Goal: Task Accomplishment & Management: Complete application form

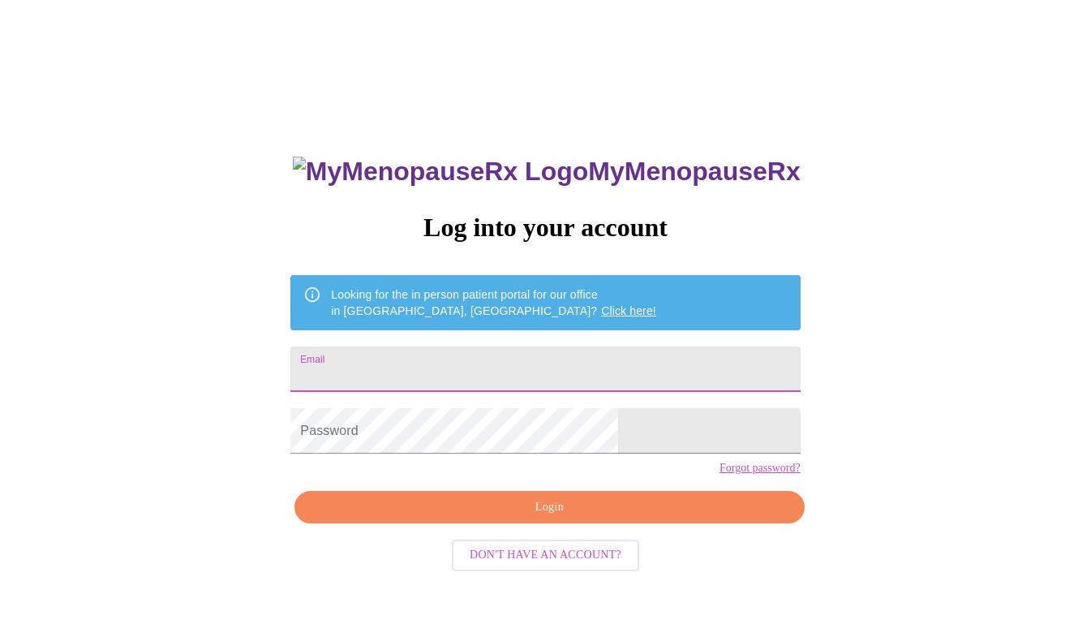
drag, startPoint x: 577, startPoint y: 4, endPoint x: 435, endPoint y: 359, distance: 382.2
click at [435, 359] on input "Email" at bounding box center [544, 368] width 509 height 45
type input "[PERSON_NAME][EMAIL_ADDRESS][PERSON_NAME][DOMAIN_NAME]"
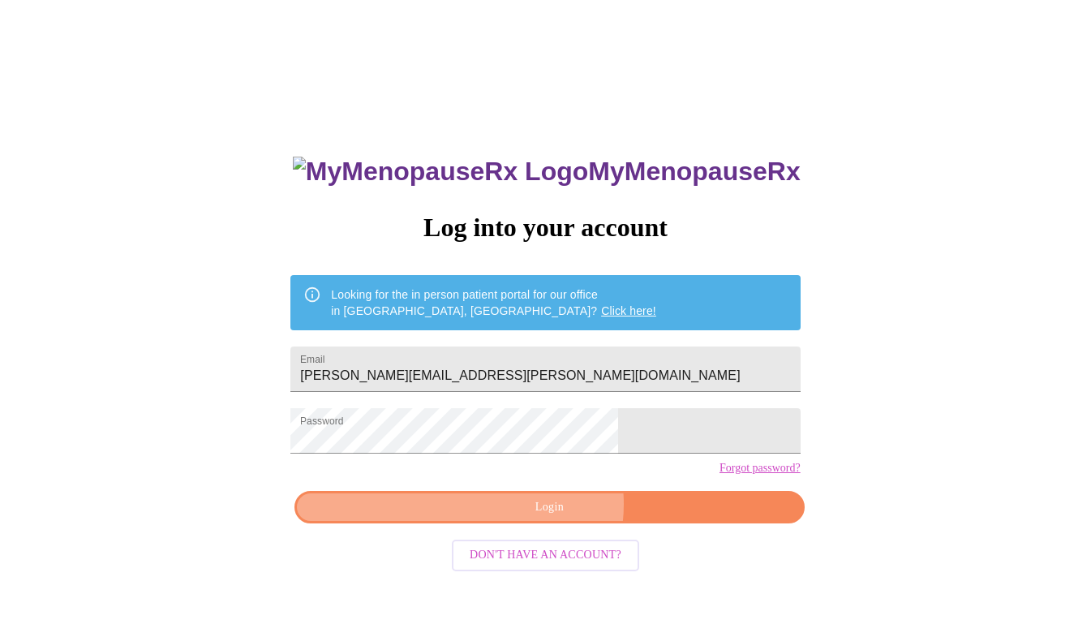
click at [545, 517] on span "Login" at bounding box center [549, 507] width 472 height 20
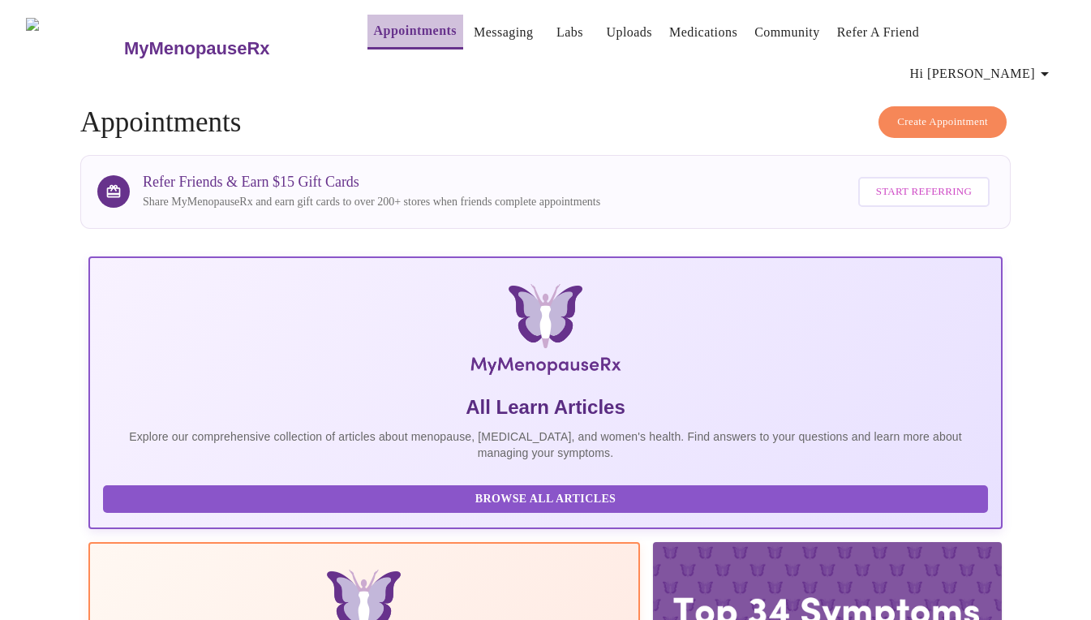
click at [383, 40] on link "Appointments" at bounding box center [415, 30] width 83 height 23
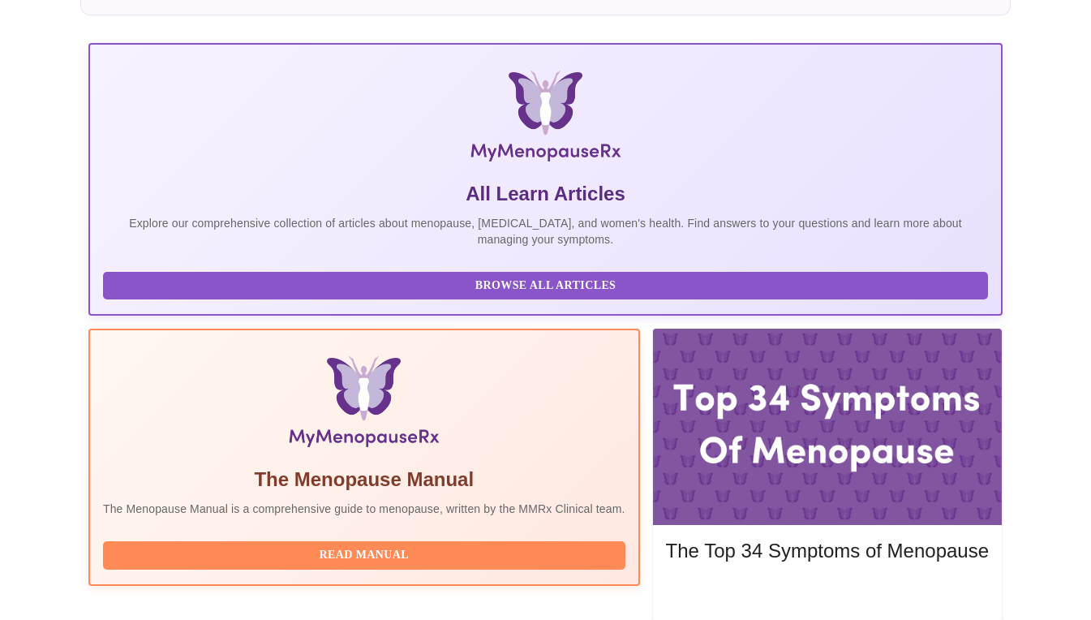
scroll to position [268, 0]
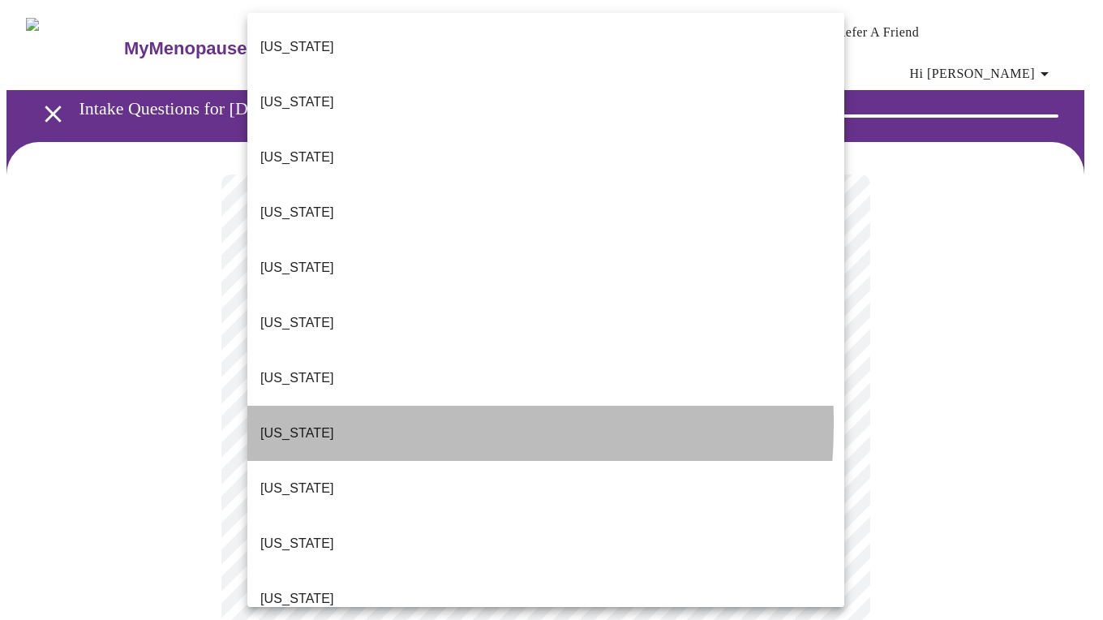
click at [298, 423] on p "[US_STATE]" at bounding box center [297, 432] width 74 height 19
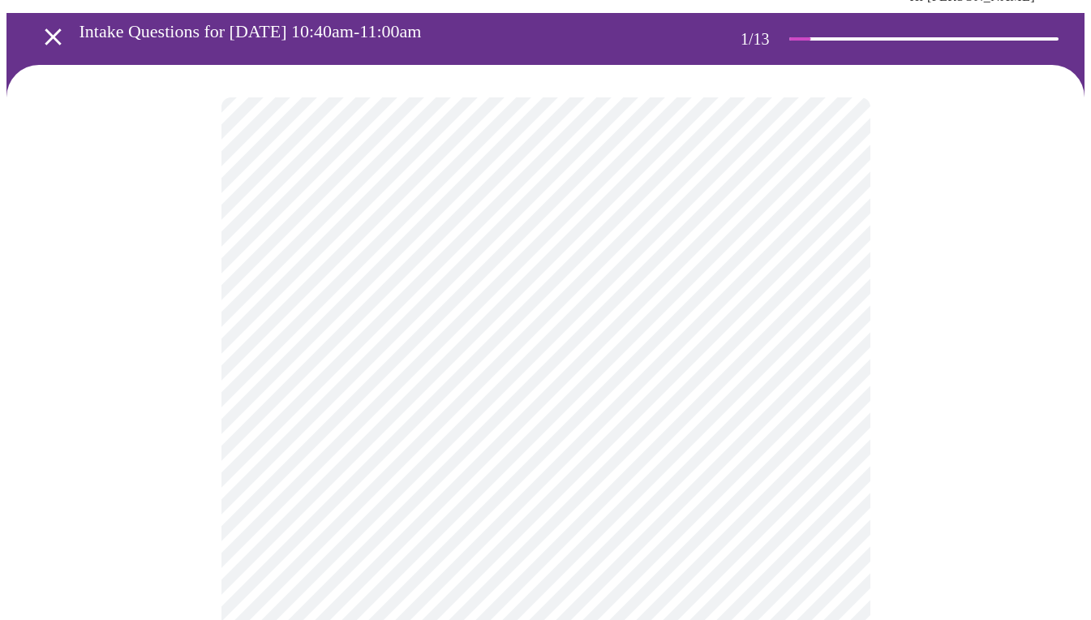
scroll to position [114, 0]
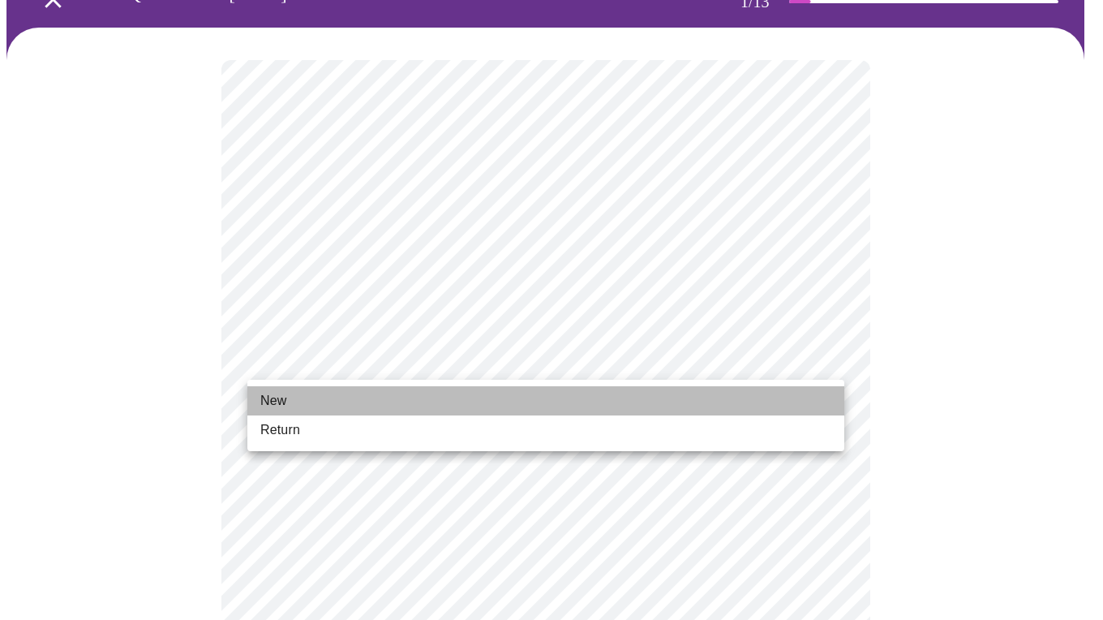
click at [291, 397] on li "New" at bounding box center [545, 400] width 597 height 29
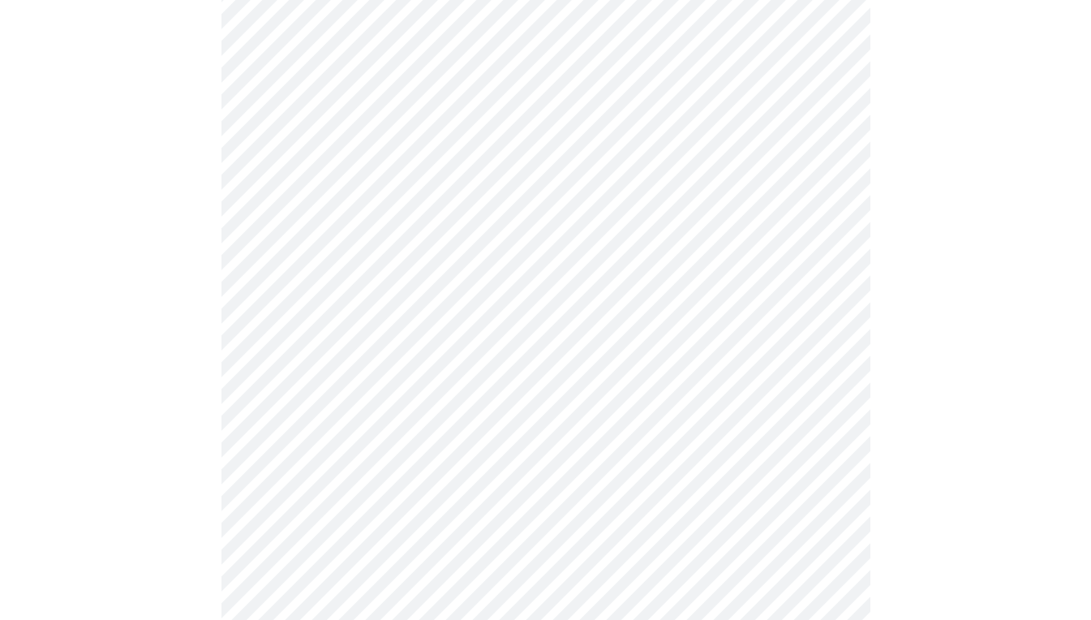
scroll to position [750, 0]
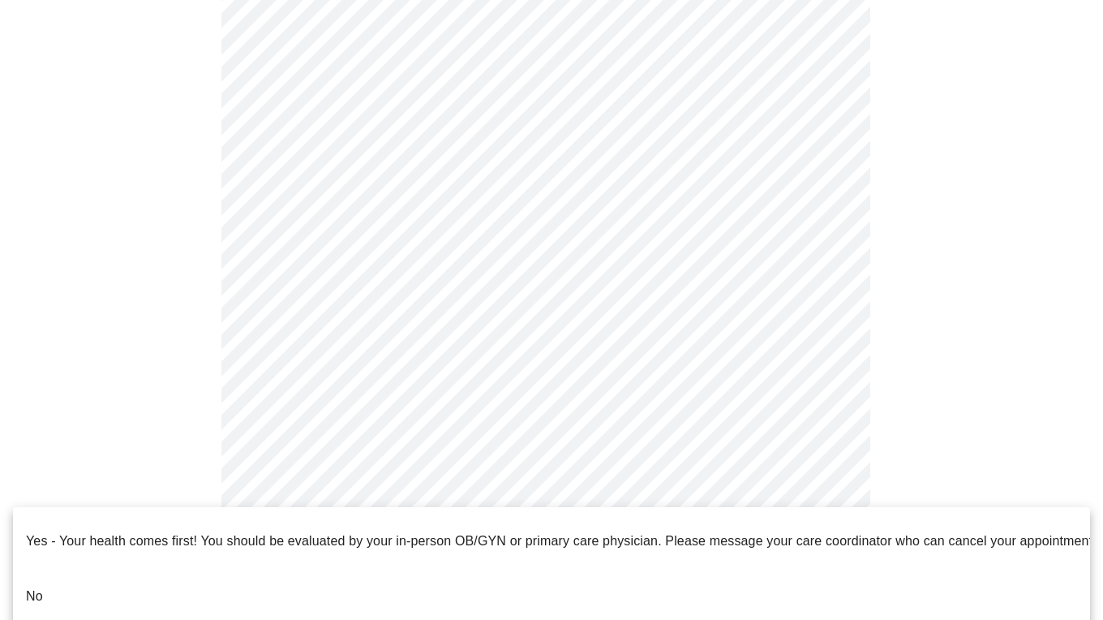
click at [45, 575] on li "No" at bounding box center [551, 595] width 1077 height 55
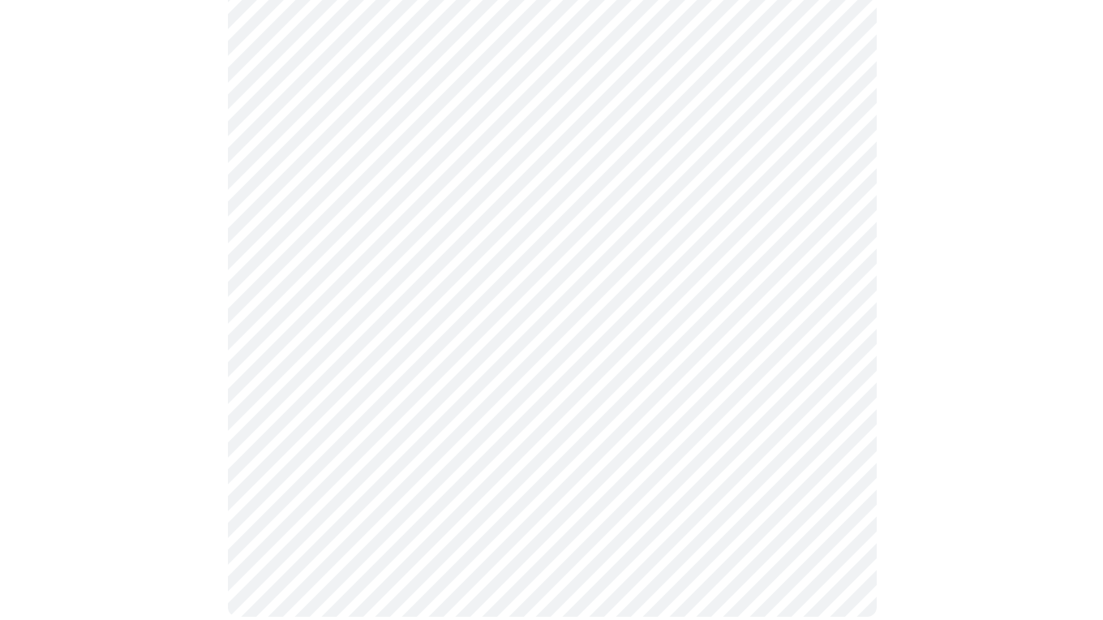
scroll to position [0, 0]
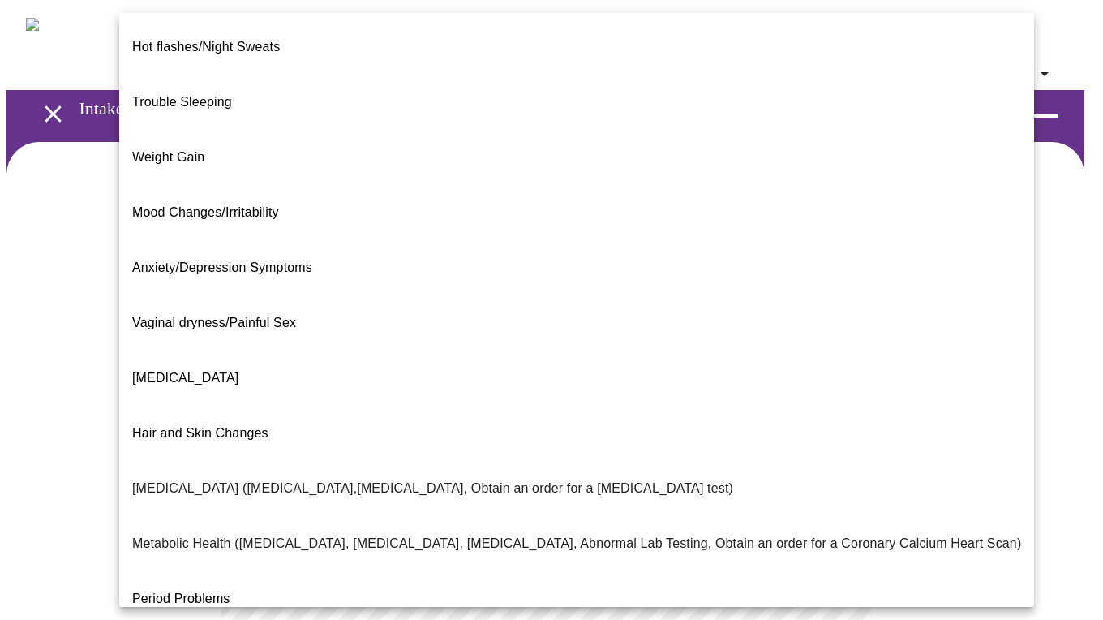
click at [825, 332] on body "MyMenopauseRx Appointments Messaging Labs Uploads Medications Community Refer a…" at bounding box center [551, 504] width 1090 height 997
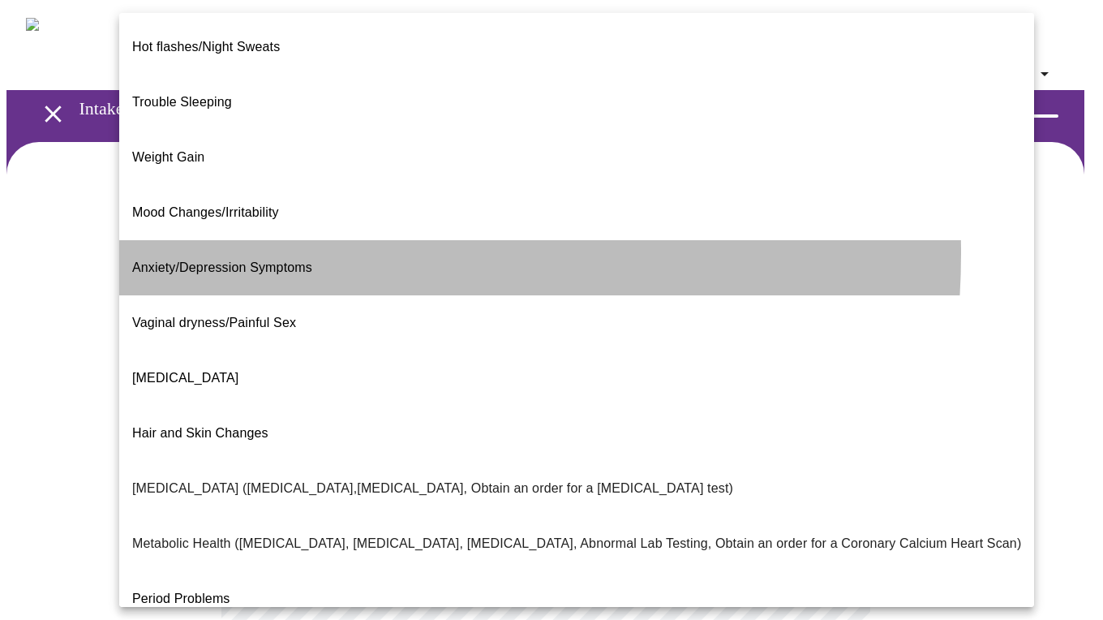
click at [249, 260] on span "Anxiety/Depression Symptoms" at bounding box center [222, 267] width 180 height 14
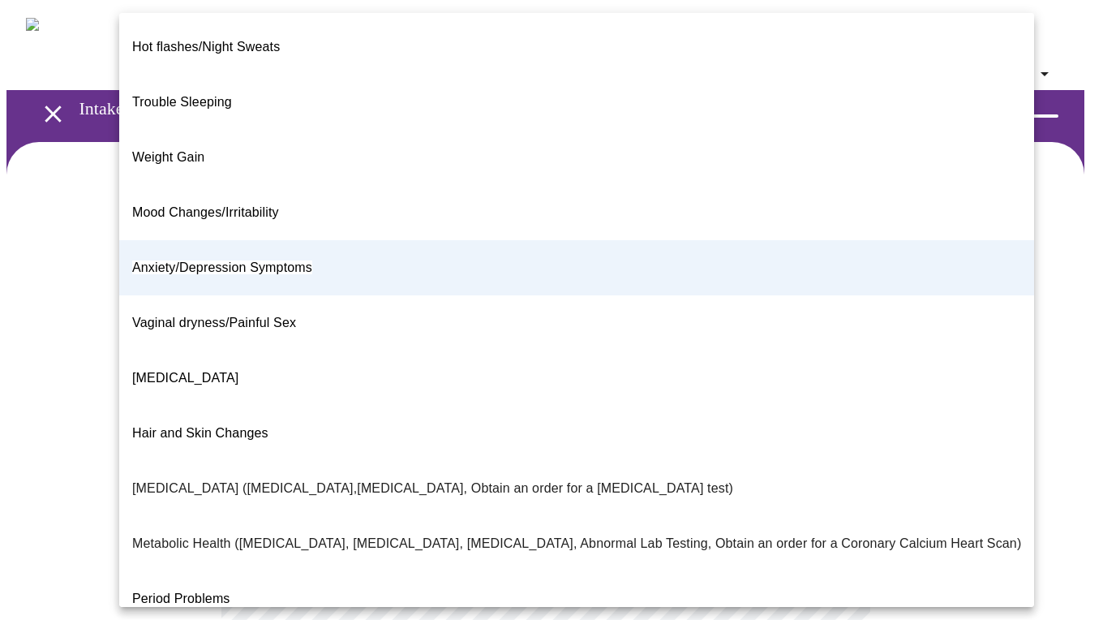
click at [830, 337] on body "MyMenopauseRx Appointments Messaging Labs Uploads Medications Community Refer a…" at bounding box center [551, 500] width 1090 height 988
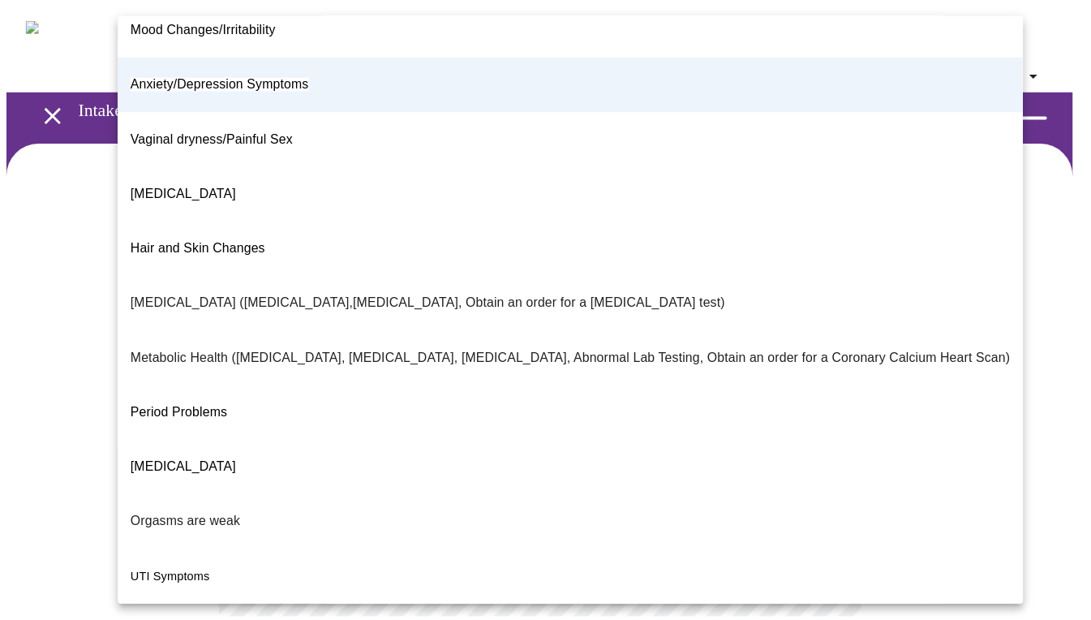
scroll to position [221, 0]
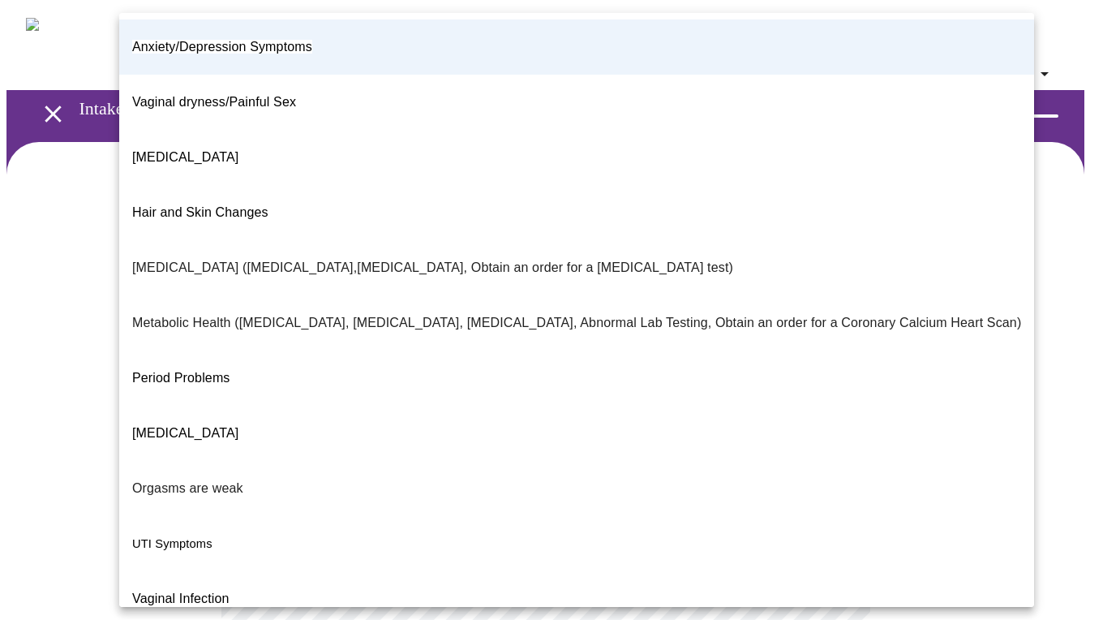
click at [1006, 286] on div at bounding box center [551, 310] width 1103 height 620
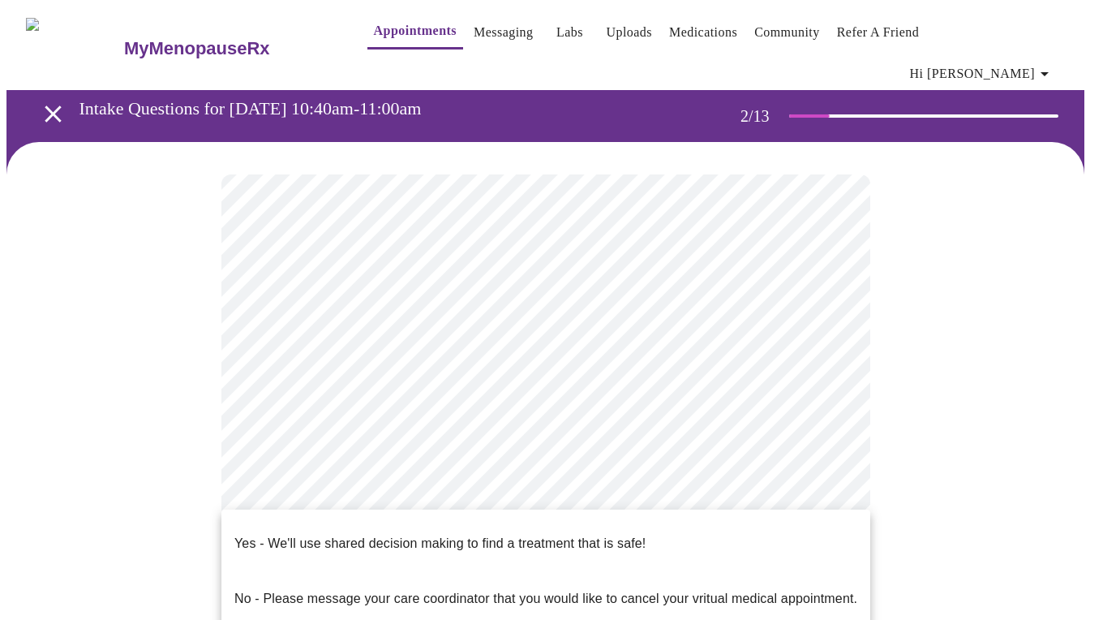
click at [825, 494] on body "MyMenopauseRx Appointments Messaging Labs Uploads Medications Community Refer a…" at bounding box center [551, 500] width 1090 height 988
click at [561, 534] on p "Yes - We'll use shared decision making to find a treatment that is safe!" at bounding box center [439, 543] width 411 height 19
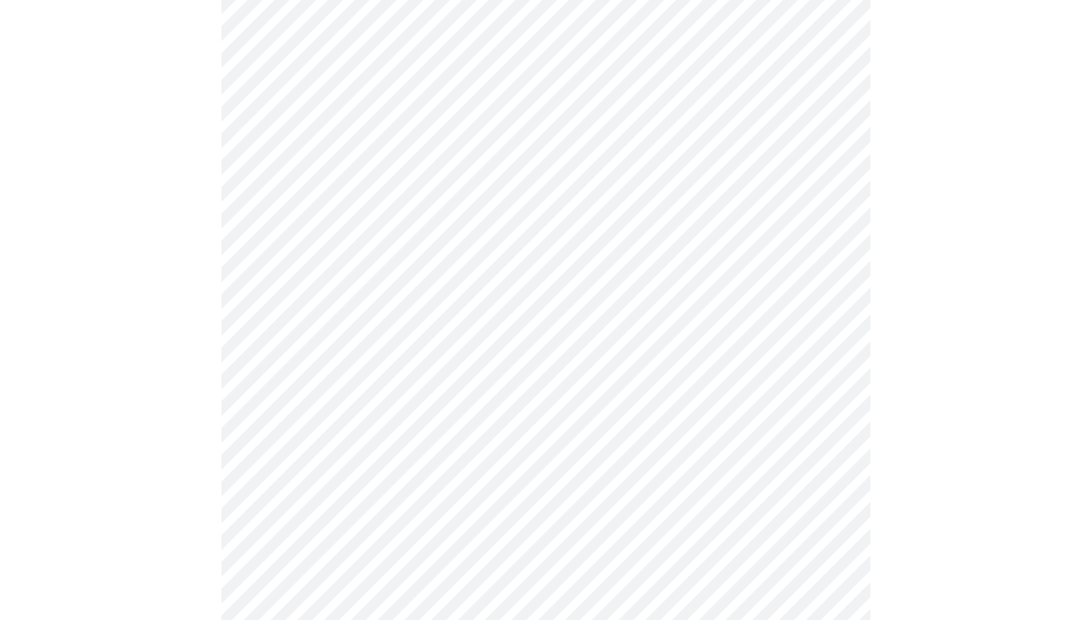
scroll to position [256, 0]
